Goal: Find specific page/section: Find specific page/section

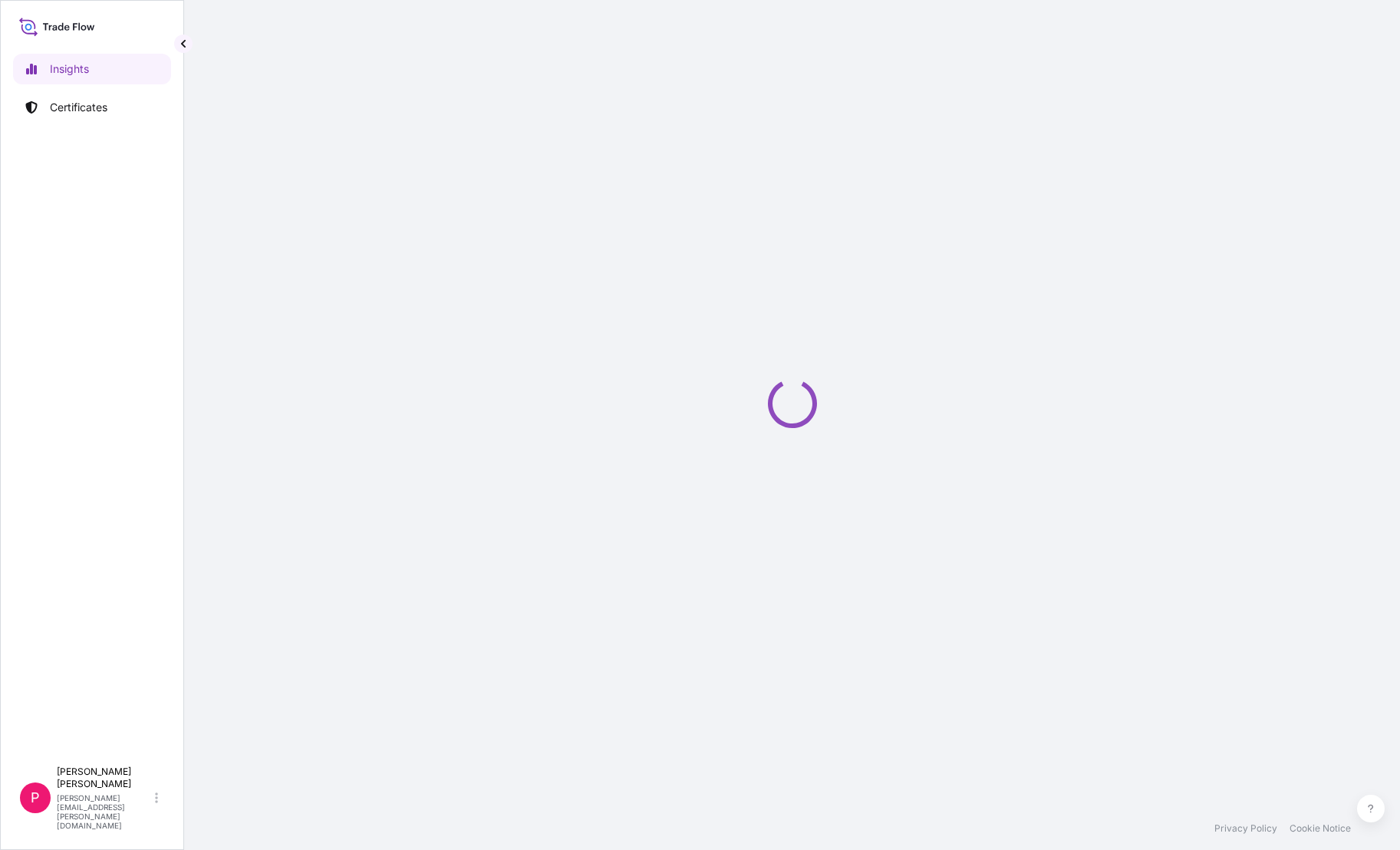
select select "2025"
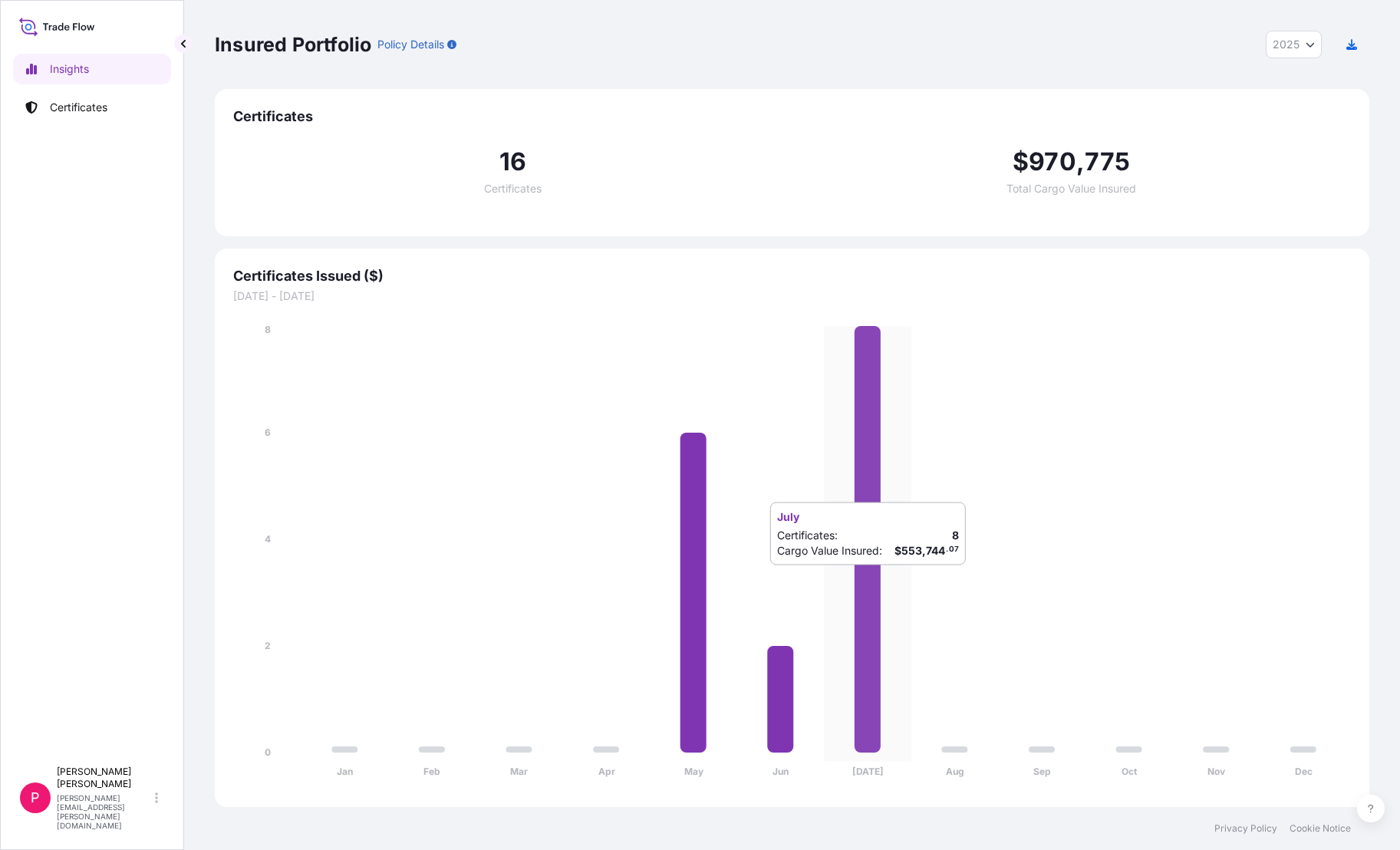
click at [862, 581] on icon at bounding box center [868, 540] width 26 height 427
click at [103, 108] on p "Certificates" at bounding box center [79, 107] width 57 height 15
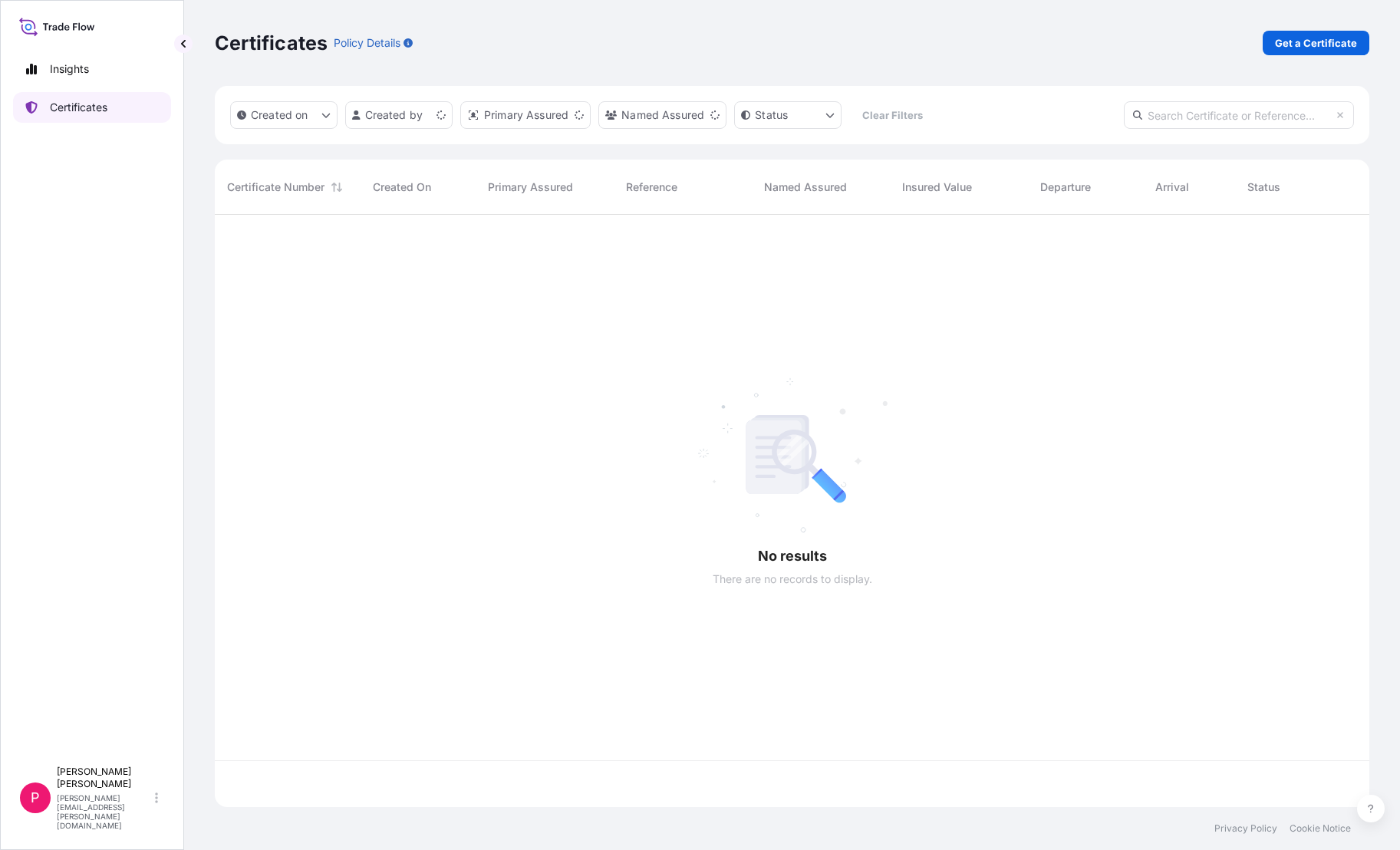
scroll to position [589, 1144]
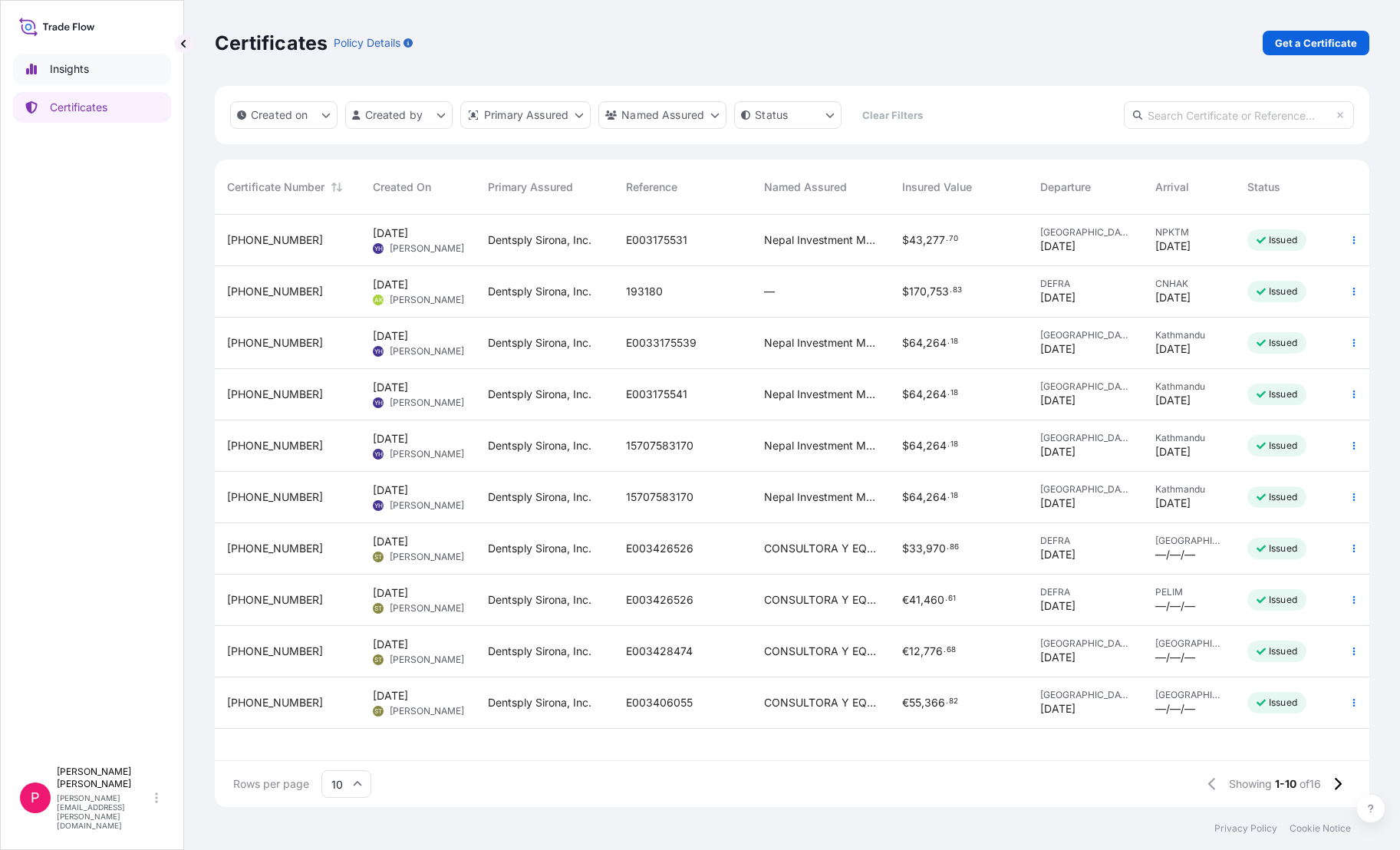
click at [79, 69] on p "Insights" at bounding box center [69, 68] width 39 height 15
select select "2025"
